Goal: Task Accomplishment & Management: Complete application form

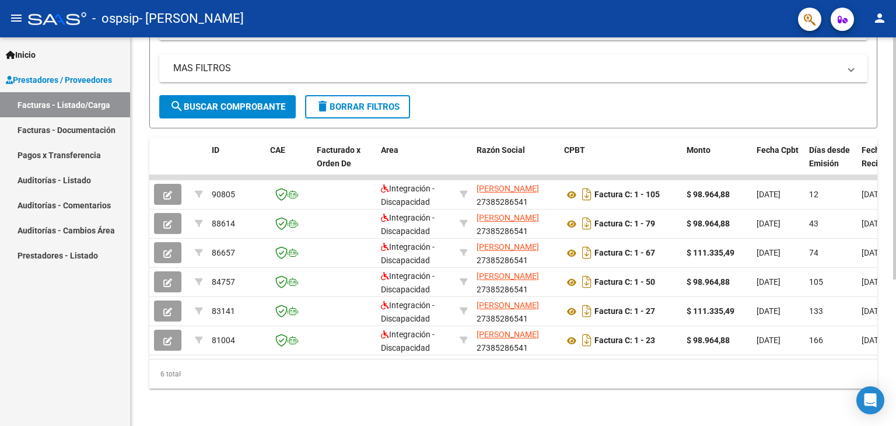
click at [894, 248] on div at bounding box center [894, 305] width 3 height 242
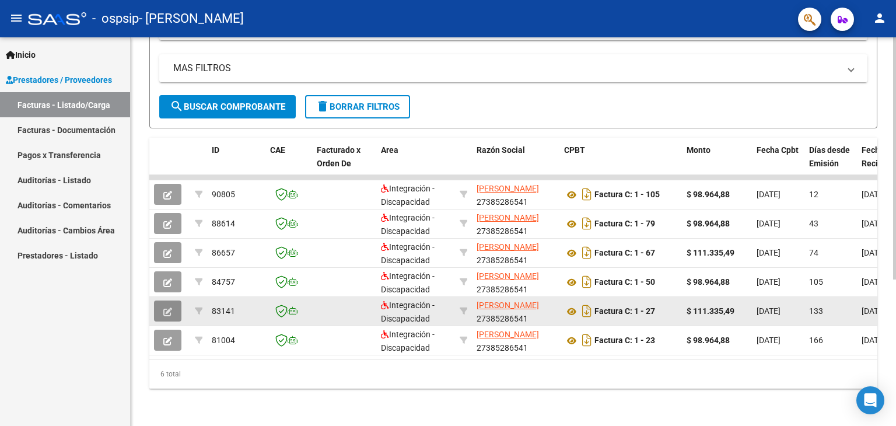
click at [173, 301] on button "button" at bounding box center [167, 310] width 27 height 21
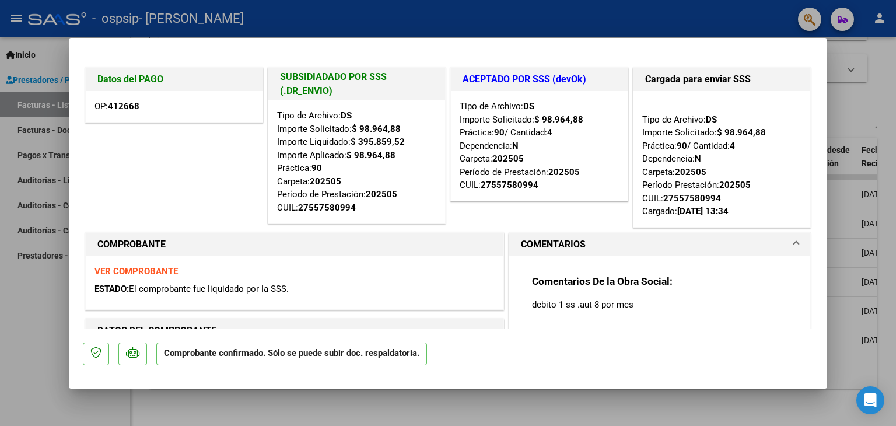
click at [33, 283] on div at bounding box center [448, 213] width 896 height 426
type input "$ 0,00"
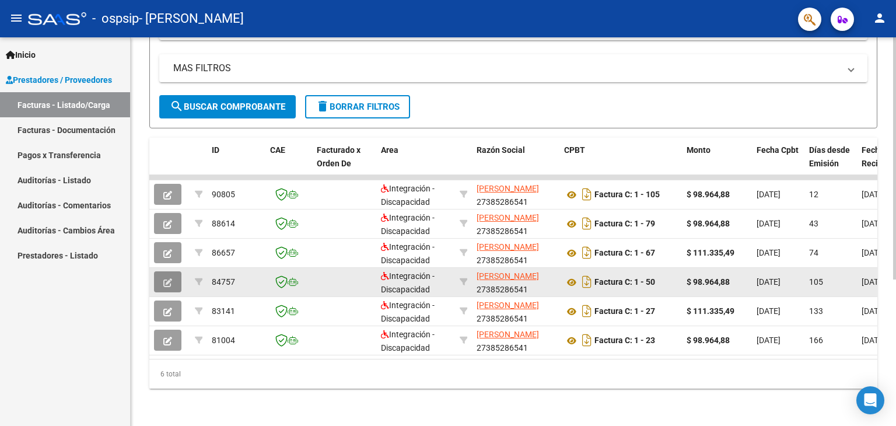
click at [171, 278] on icon "button" at bounding box center [167, 282] width 9 height 9
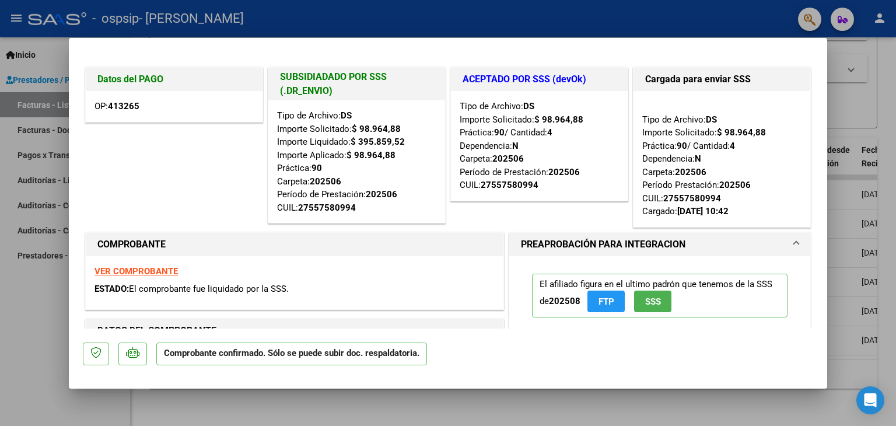
click at [23, 292] on div at bounding box center [448, 213] width 896 height 426
type input "$ 0,00"
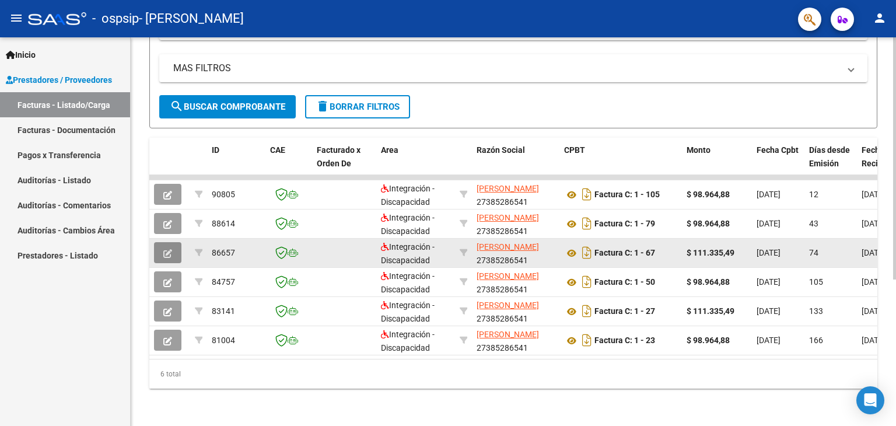
click at [173, 245] on button "button" at bounding box center [167, 252] width 27 height 21
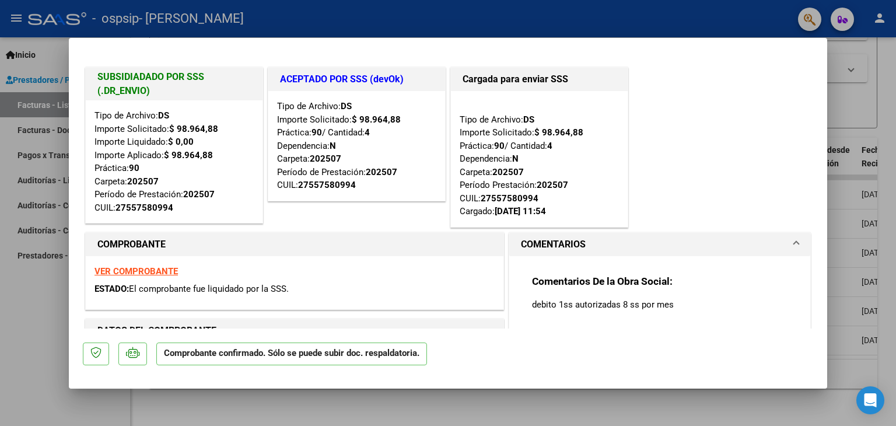
click at [0, 310] on div at bounding box center [448, 213] width 896 height 426
type input "$ 0,00"
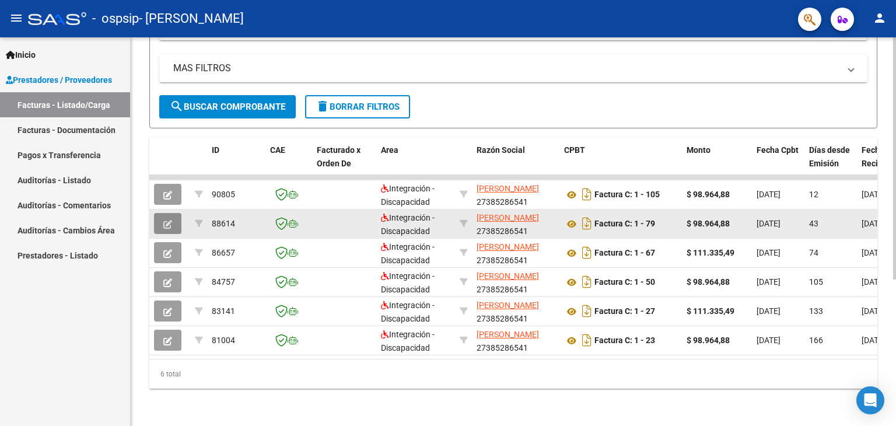
click at [171, 224] on button "button" at bounding box center [167, 223] width 27 height 21
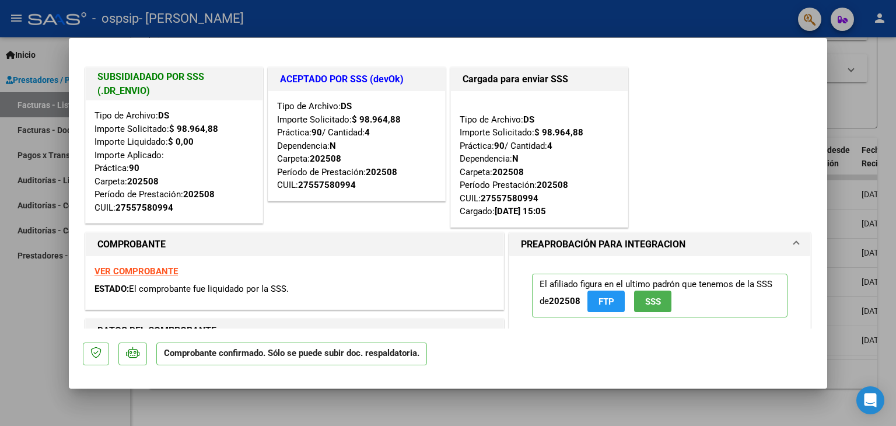
click at [37, 296] on div at bounding box center [448, 213] width 896 height 426
type input "$ 0,00"
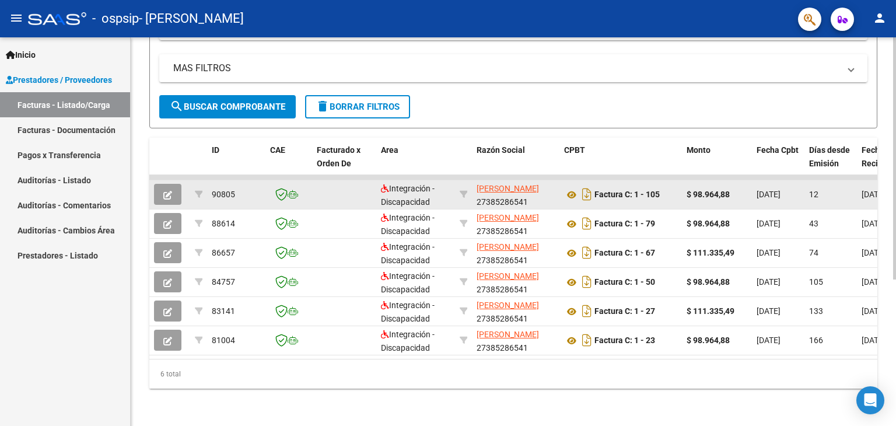
click at [166, 191] on icon "button" at bounding box center [167, 195] width 9 height 9
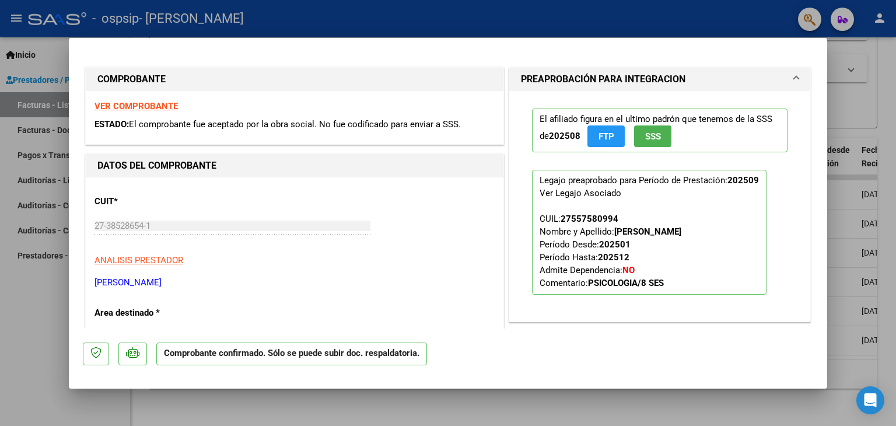
click at [15, 345] on div at bounding box center [448, 213] width 896 height 426
type input "$ 0,00"
